Goal: Find specific page/section: Find specific page/section

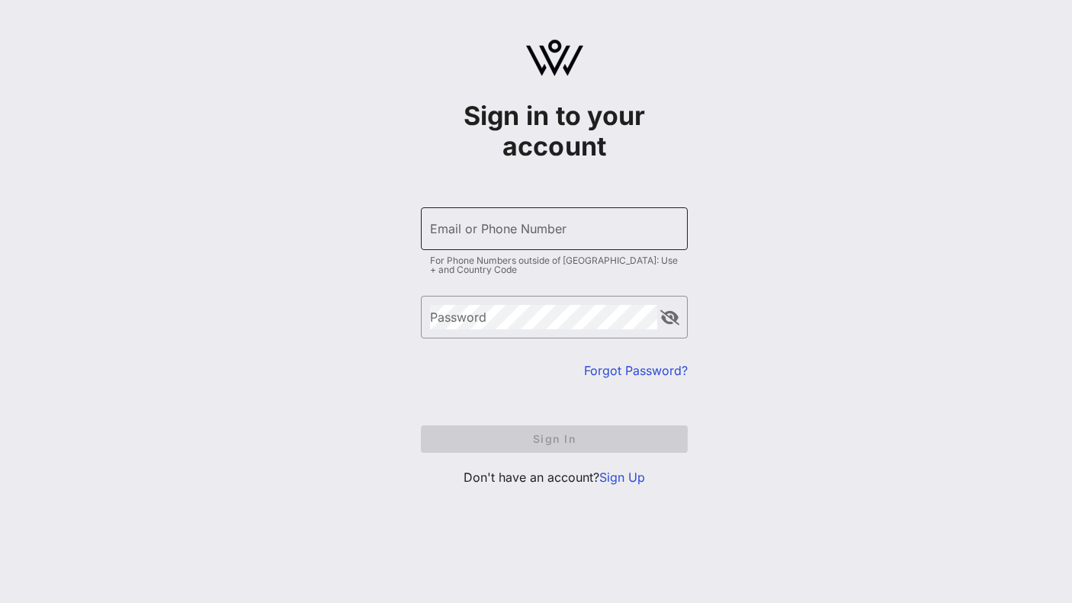
type input "[EMAIL_ADDRESS][DOMAIN_NAME]"
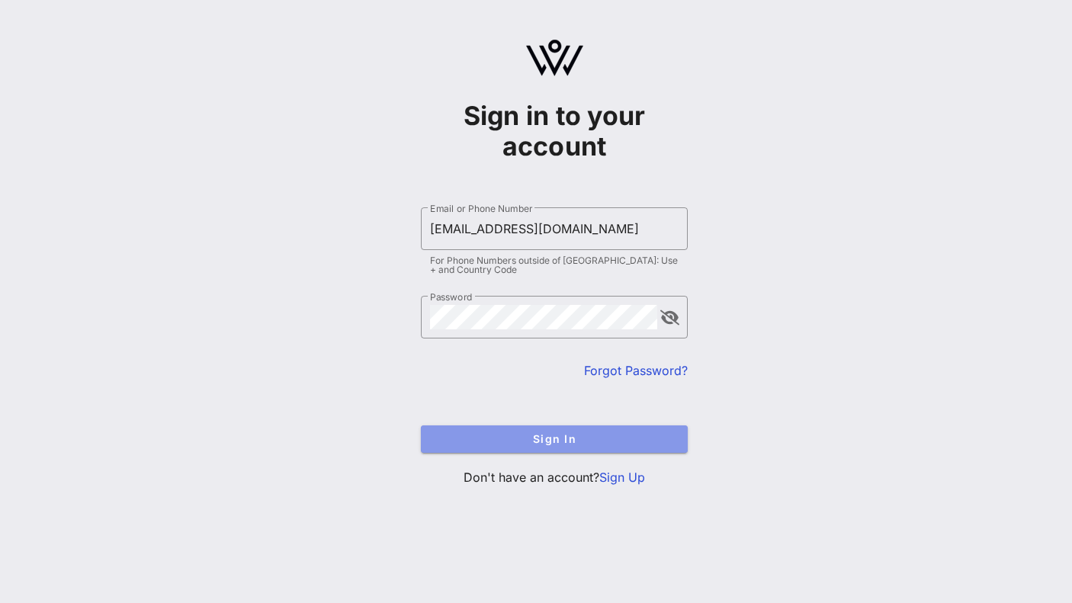
click at [491, 441] on span "Sign In" at bounding box center [554, 438] width 242 height 13
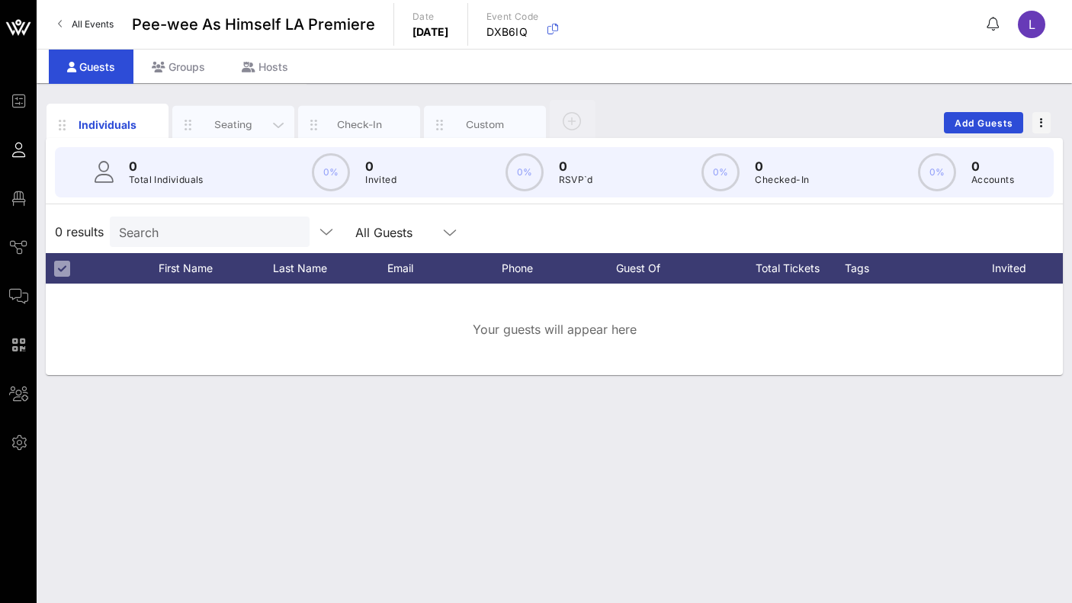
click at [232, 125] on div "Seating" at bounding box center [234, 124] width 68 height 14
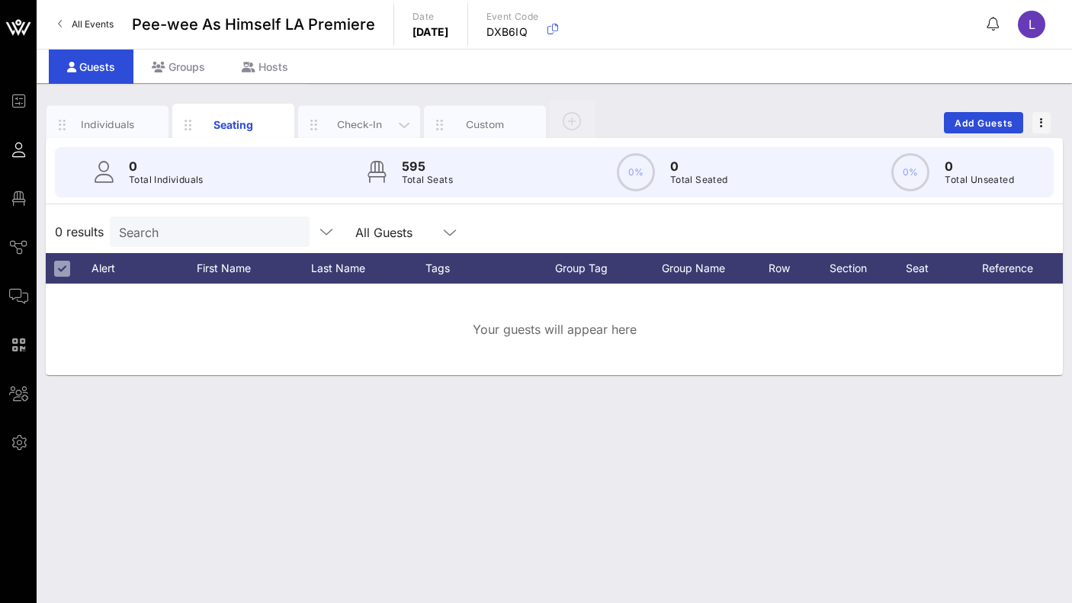
click at [355, 122] on div "Check-In" at bounding box center [360, 124] width 68 height 14
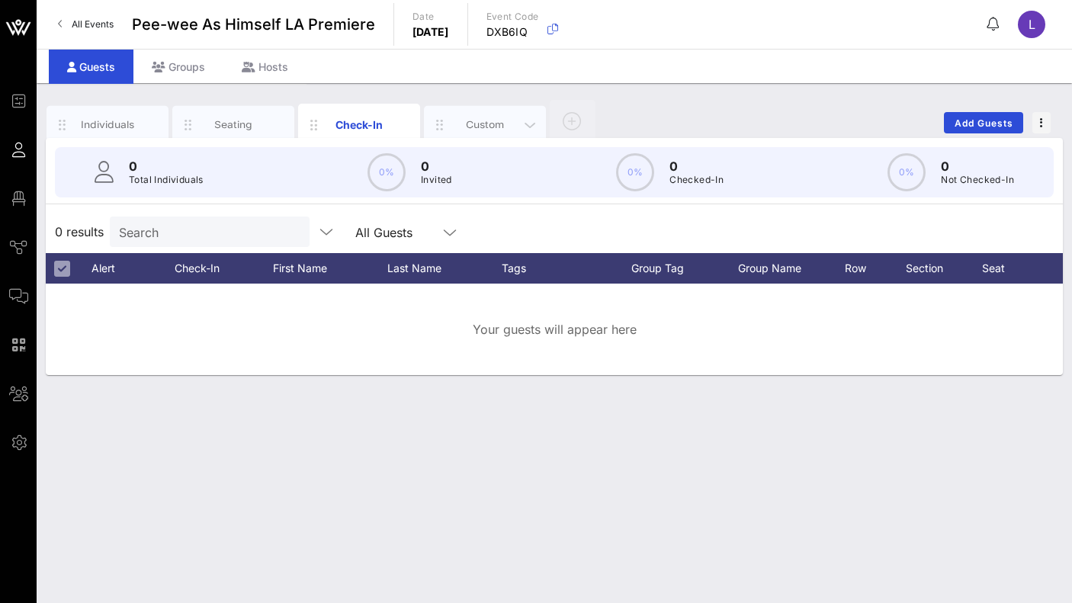
click at [473, 124] on div "Custom" at bounding box center [485, 124] width 68 height 14
